Goal: Task Accomplishment & Management: Complete application form

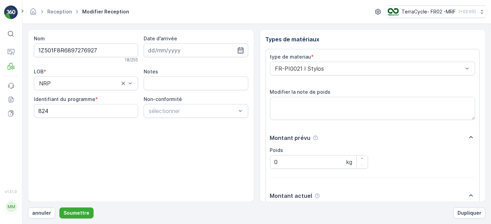
click at [59, 138] on button "Soumettre" at bounding box center [76, 213] width 34 height 11
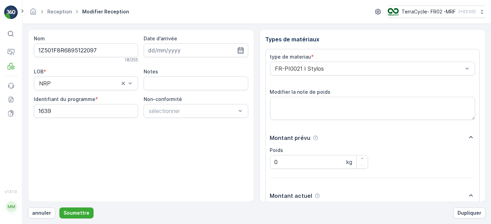
click at [59, 138] on button "Soumettre" at bounding box center [76, 213] width 34 height 11
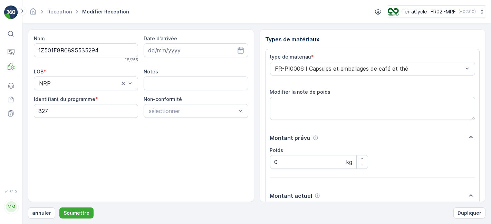
click at [59, 138] on button "Soumettre" at bounding box center [76, 213] width 34 height 11
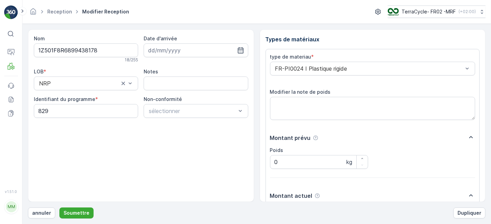
click at [59, 138] on button "Soumettre" at bounding box center [76, 213] width 34 height 11
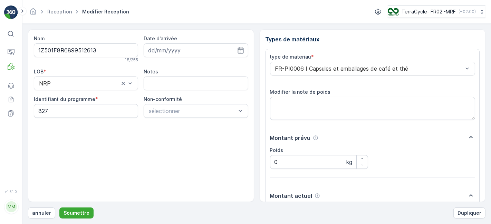
click at [59, 138] on button "Soumettre" at bounding box center [76, 213] width 34 height 11
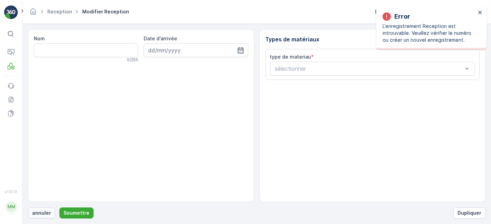
click at [39, 138] on p "annuler" at bounding box center [41, 213] width 19 height 7
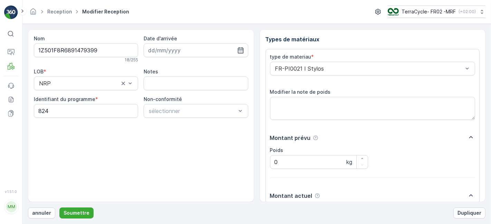
click at [59, 138] on button "Soumettre" at bounding box center [76, 213] width 34 height 11
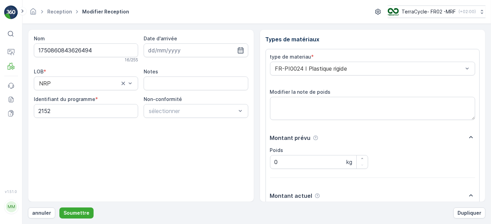
click at [59, 138] on button "Soumettre" at bounding box center [76, 213] width 34 height 11
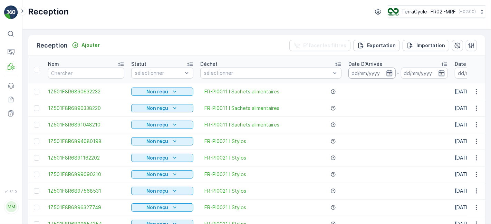
click at [322, 71] on input at bounding box center [371, 73] width 47 height 11
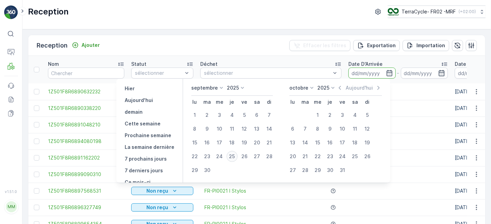
click at [237, 138] on div "25" at bounding box center [231, 156] width 11 height 11
type input "[DATE]"
click at [237, 138] on div "25" at bounding box center [231, 156] width 11 height 11
type input "[DATE]"
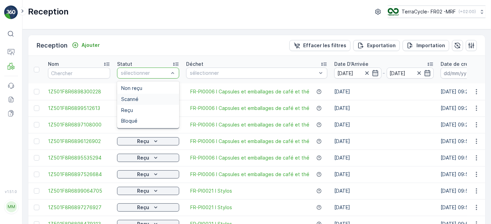
click at [148, 100] on div "Scanné" at bounding box center [148, 100] width 54 height 6
